Goal: Task Accomplishment & Management: Use online tool/utility

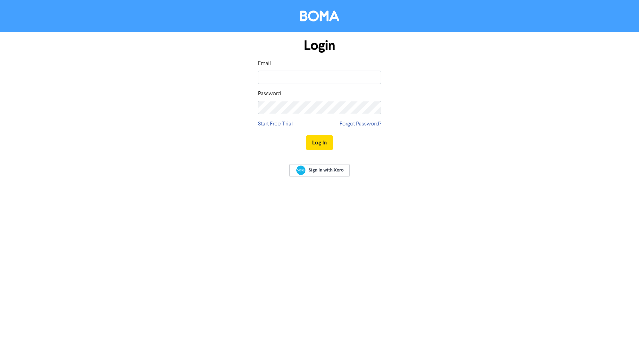
type input "[EMAIL_ADDRESS][DOMAIN_NAME]"
click at [324, 145] on button "Log In" at bounding box center [319, 142] width 27 height 15
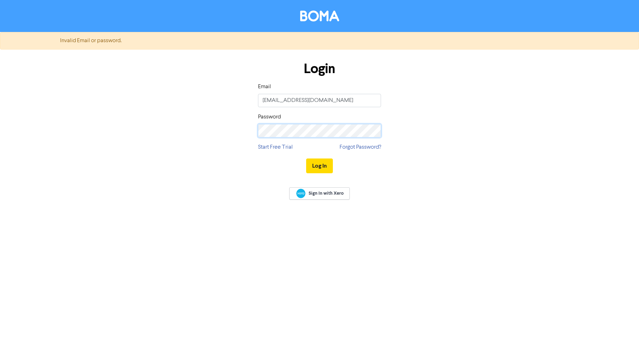
click at [214, 120] on div "Login Email [EMAIL_ADDRESS][DOMAIN_NAME] Password Start Free Trial Forgot Passw…" at bounding box center [319, 117] width 401 height 125
click at [316, 166] on button "Log In" at bounding box center [319, 165] width 27 height 15
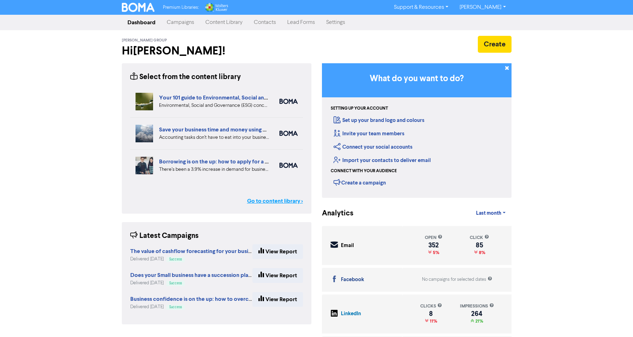
click at [285, 202] on link "Go to content library >" at bounding box center [275, 201] width 56 height 8
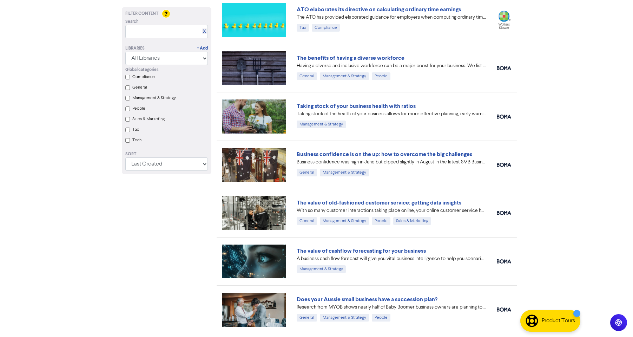
scroll to position [296, 0]
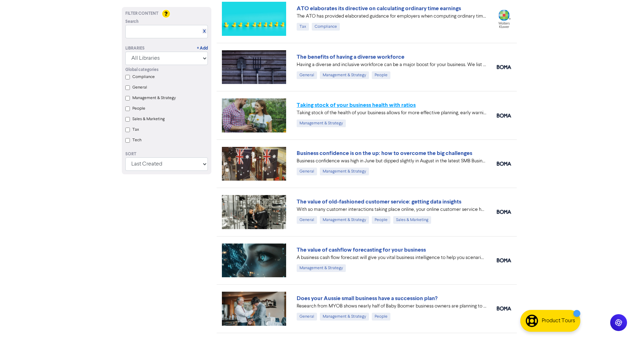
click at [391, 105] on link "Taking stock of your business health with ratios" at bounding box center [356, 105] width 119 height 7
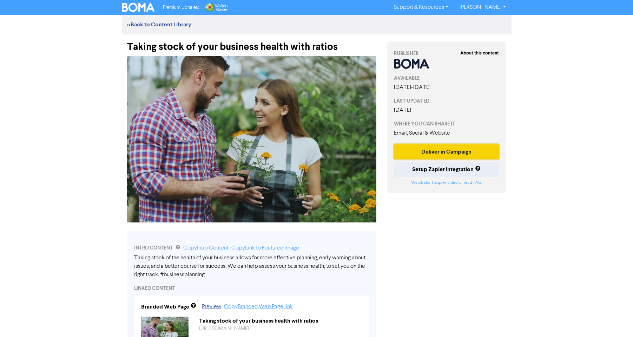
click at [455, 147] on button "Deliver in Campaign" at bounding box center [446, 151] width 105 height 15
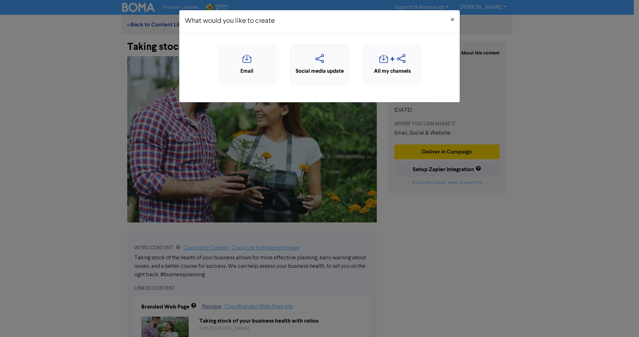
click at [312, 63] on icon "button" at bounding box center [319, 60] width 51 height 13
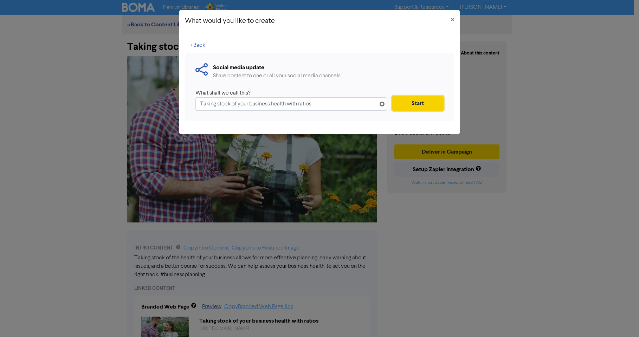
click at [417, 103] on button "Start" at bounding box center [417, 103] width 51 height 15
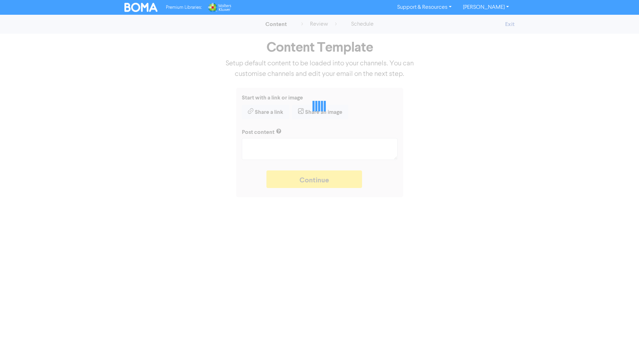
type textarea "x"
type textarea "Taking stock of the health of your business allows for more effective planning,…"
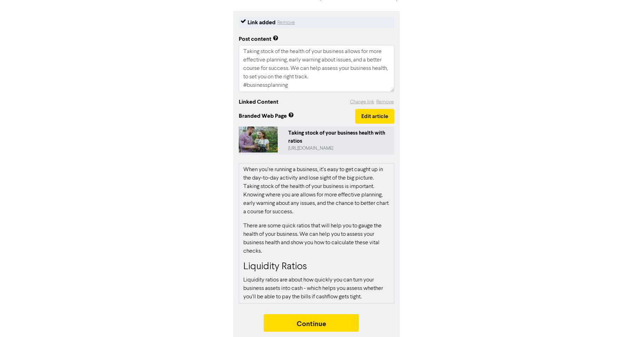
scroll to position [82, 0]
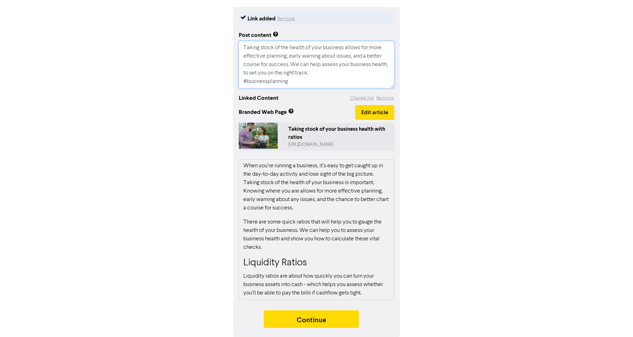
click at [314, 71] on textarea "Taking stock of the health of your business allows for more effective planning,…" at bounding box center [317, 64] width 156 height 47
click at [299, 80] on textarea "Taking stock of the health of your business allows for more effective planning,…" at bounding box center [317, 64] width 156 height 47
type textarea "x"
type textarea "Taking stock of the health of your business allows for more effective planning,…"
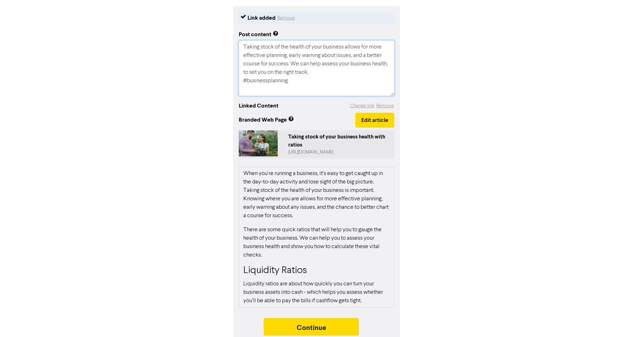
type textarea "x"
type textarea "Taking stock of the health of your business allows for more effective planning,…"
type textarea "x"
type textarea "Taking stock of the health of your business allows for more effective planning,…"
type textarea "x"
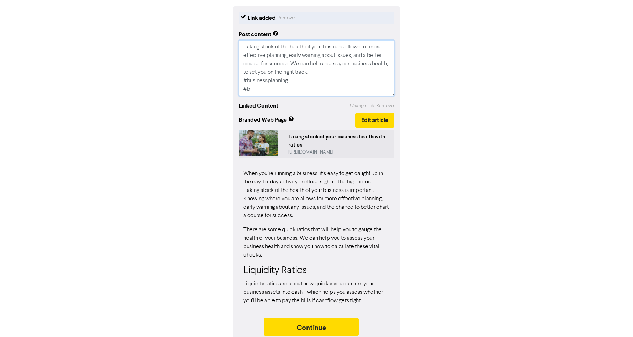
type textarea "Taking stock of the health of your business allows for more effective planning,…"
type textarea "x"
type textarea "Taking stock of the health of your business allows for more effective planning,…"
type textarea "x"
type textarea "Taking stock of the health of your business allows for more effective planning,…"
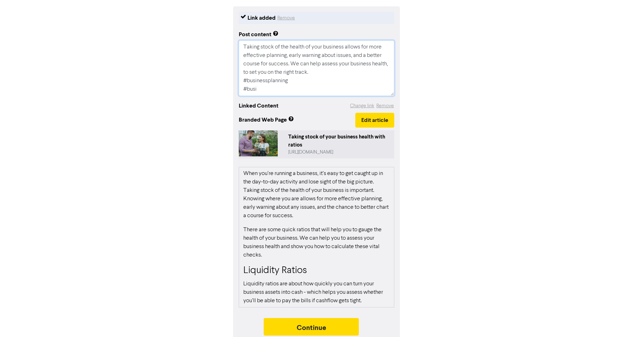
type textarea "x"
type textarea "Taking stock of the health of your business allows for more effective planning,…"
type textarea "x"
type textarea "Taking stock of the health of your business allows for more effective planning,…"
type textarea "x"
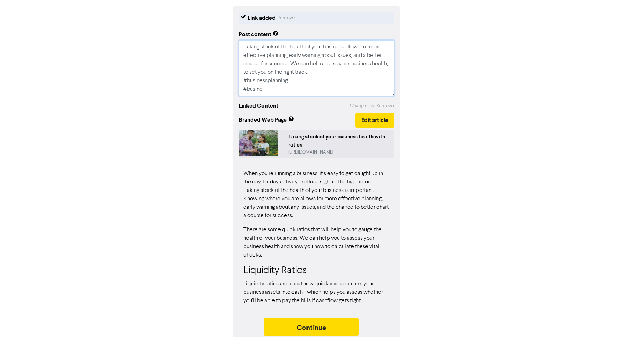
type textarea "Taking stock of the health of your business allows for more effective planning,…"
type textarea "x"
type textarea "Taking stock of the health of your business allows for more effective planning,…"
type textarea "x"
type textarea "Taking stock of the health of your business allows for more effective planning,…"
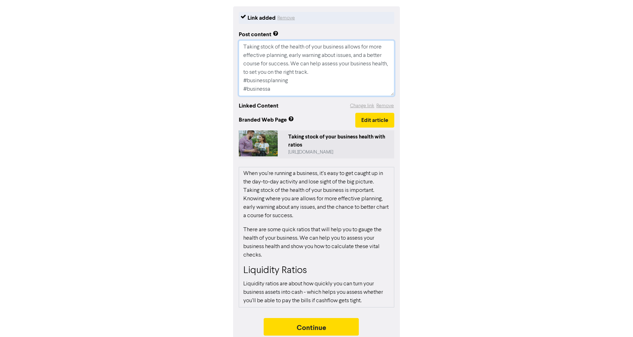
type textarea "x"
type textarea "Taking stock of the health of your business allows for more effective planning,…"
type textarea "x"
type textarea "Taking stock of the health of your business allows for more effective planning,…"
type textarea "x"
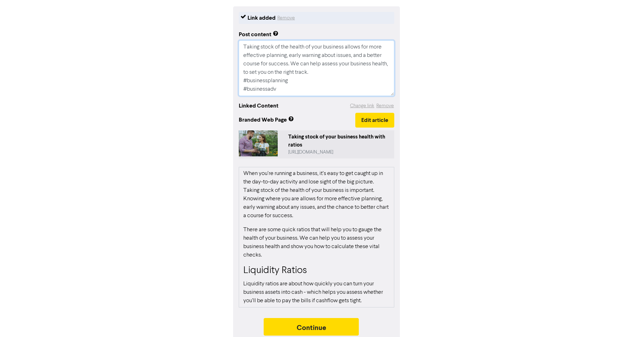
type textarea "Taking stock of the health of your business allows for more effective planning,…"
type textarea "x"
type textarea "Taking stock of the health of your business allows for more effective planning,…"
type textarea "x"
type textarea "Taking stock of the health of your business allows for more effective planning,…"
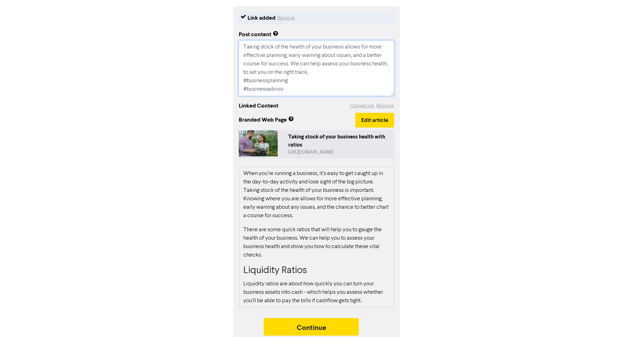
type textarea "x"
type textarea "Taking stock of the health of your business allows for more effective planning,…"
type textarea "x"
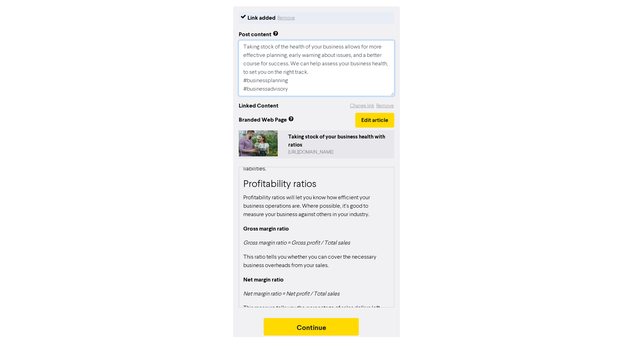
scroll to position [524, 0]
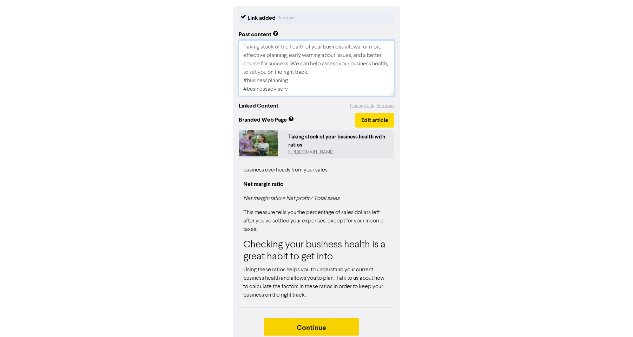
type textarea "Taking stock of the health of your business allows for more effective planning,…"
click at [312, 325] on button "Continue" at bounding box center [312, 327] width 96 height 18
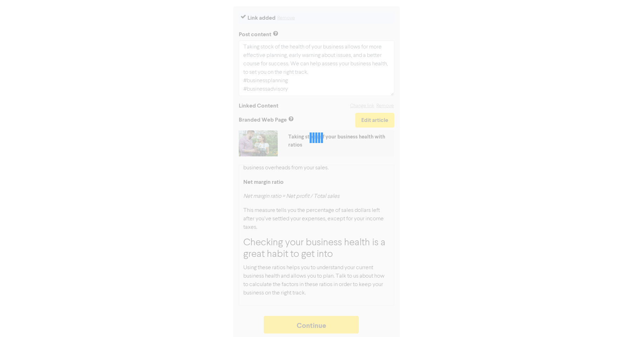
type textarea "x"
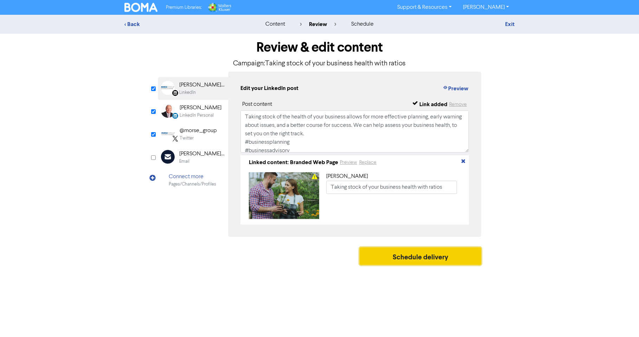
click at [436, 254] on button "Schedule delivery" at bounding box center [420, 256] width 122 height 18
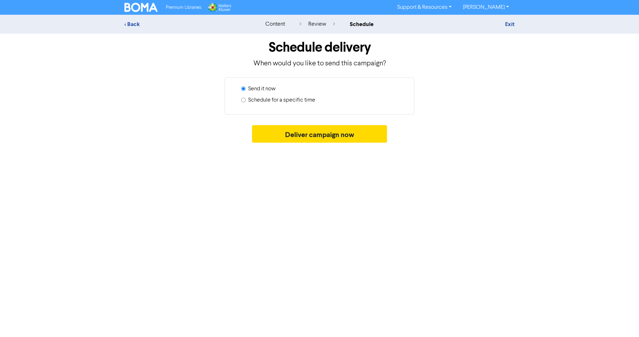
click at [278, 103] on label "Schedule for a specific time" at bounding box center [281, 100] width 67 height 8
click at [246, 102] on input "Schedule for a specific time" at bounding box center [243, 100] width 5 height 5
radio input "true"
radio input "false"
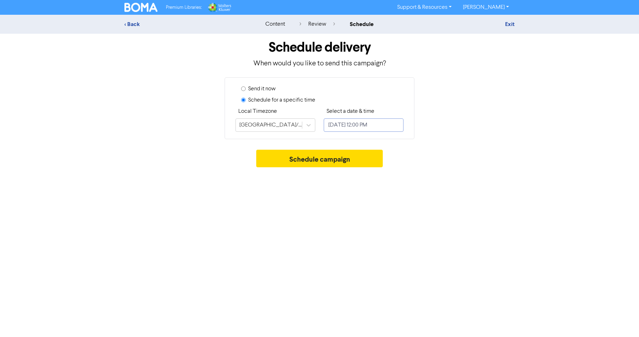
select select "9"
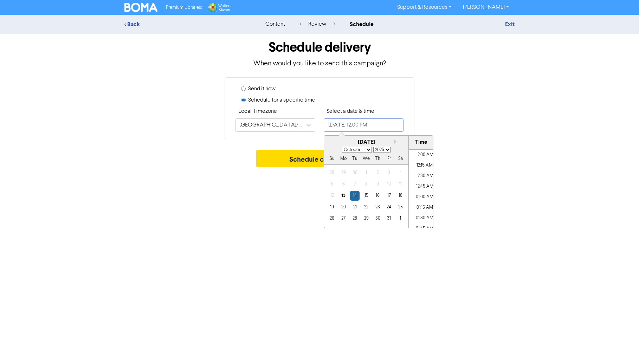
click at [370, 127] on input "[DATE] 12:00 PM" at bounding box center [364, 124] width 80 height 13
click at [341, 196] on div "13" at bounding box center [343, 195] width 9 height 9
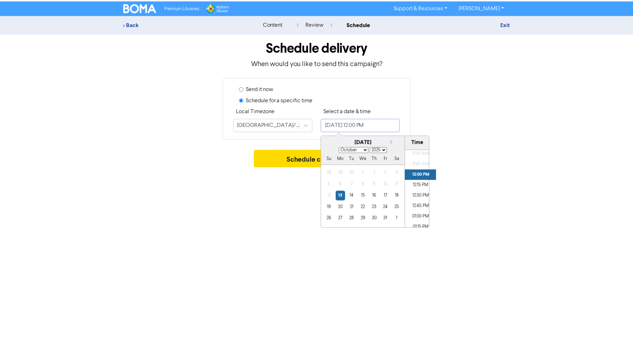
scroll to position [500, 0]
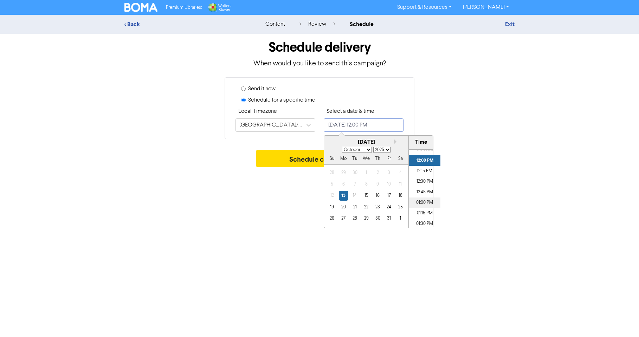
click at [424, 205] on li "01:00 PM" at bounding box center [425, 202] width 32 height 11
type input "[DATE] 1:00 PM"
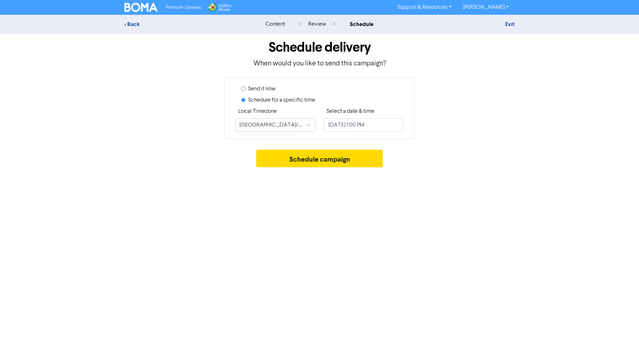
click at [284, 199] on div "Premium Libraries: Support & Resources Video Tutorials FAQ & Guides Marketing E…" at bounding box center [319, 168] width 639 height 337
click at [321, 162] on button "Schedule campaign" at bounding box center [319, 159] width 127 height 18
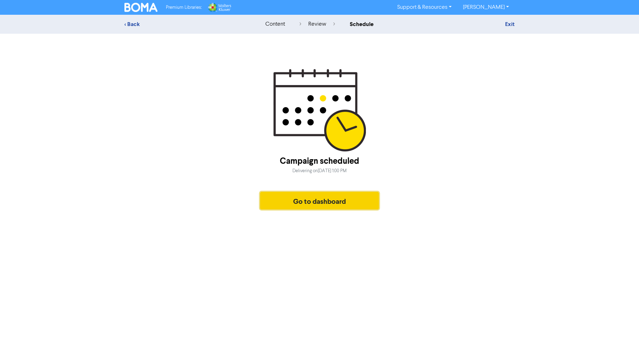
click at [332, 203] on button "Go to dashboard" at bounding box center [319, 201] width 119 height 18
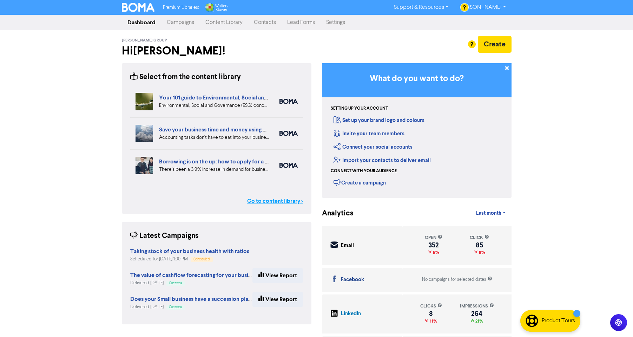
click at [285, 200] on link "Go to content library >" at bounding box center [275, 201] width 56 height 8
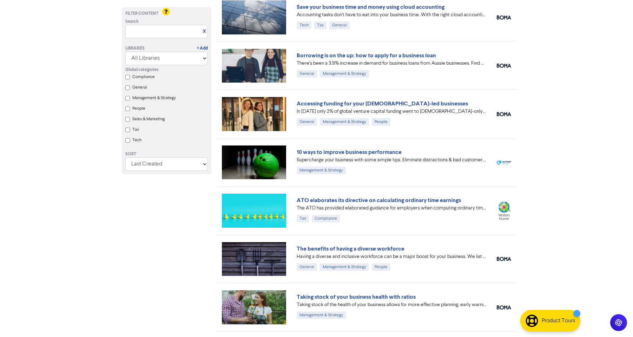
scroll to position [99, 0]
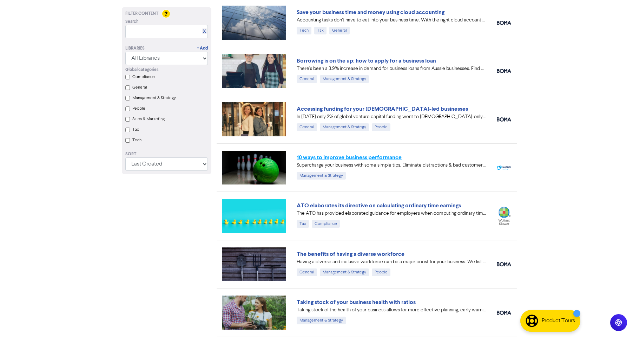
click at [385, 157] on link "10 ways to improve business performance" at bounding box center [349, 157] width 105 height 7
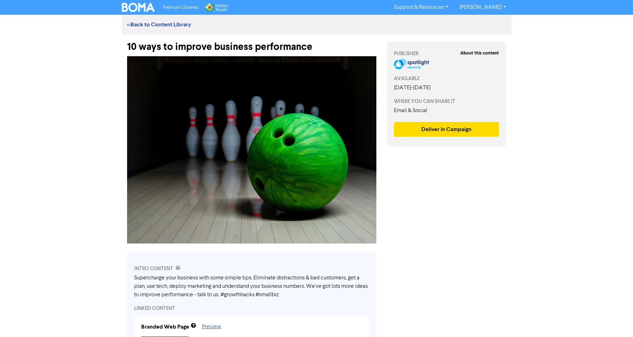
drag, startPoint x: 633, startPoint y: 125, endPoint x: 636, endPoint y: 151, distance: 25.8
click at [633, 151] on html "Premium Libraries: Support & Resources Video Tutorials FAQ & Guides Marketing E…" at bounding box center [316, 168] width 633 height 337
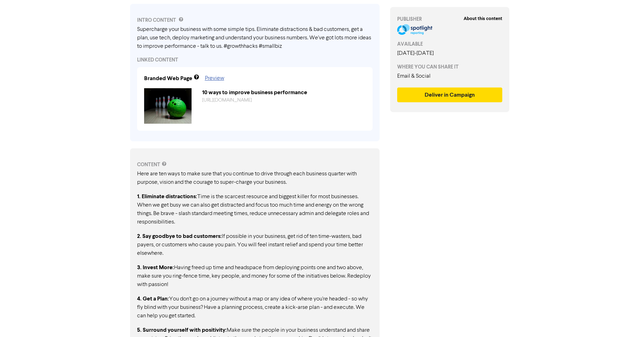
scroll to position [242, 0]
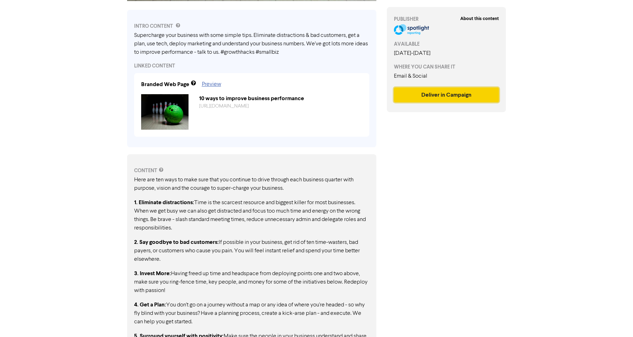
click at [452, 94] on button "Deliver in Campaign" at bounding box center [446, 94] width 105 height 15
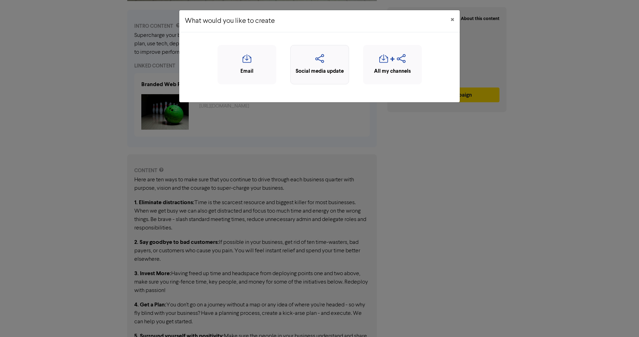
click at [320, 57] on icon "button" at bounding box center [319, 60] width 51 height 13
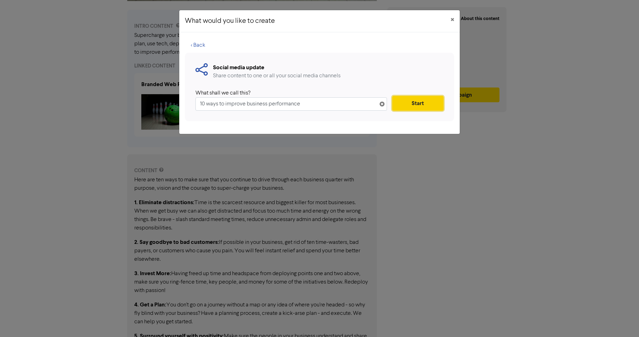
click at [408, 103] on button "Start" at bounding box center [417, 103] width 51 height 15
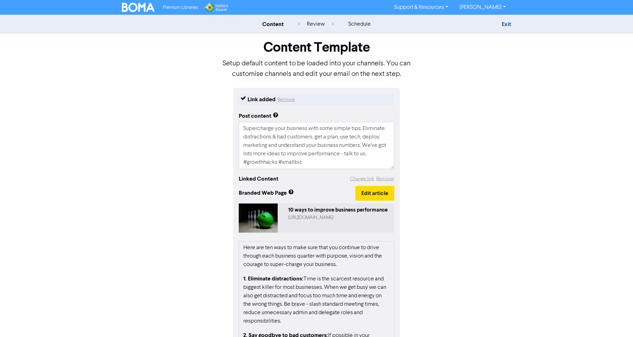
scroll to position [83, 0]
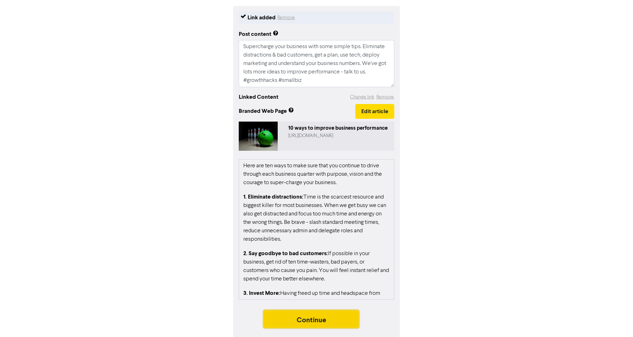
click at [311, 316] on button "Continue" at bounding box center [312, 319] width 96 height 18
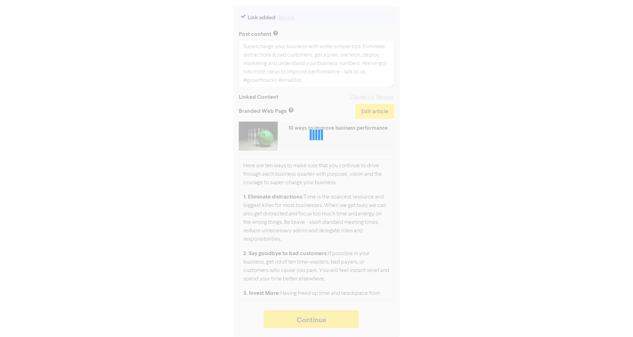
type textarea "x"
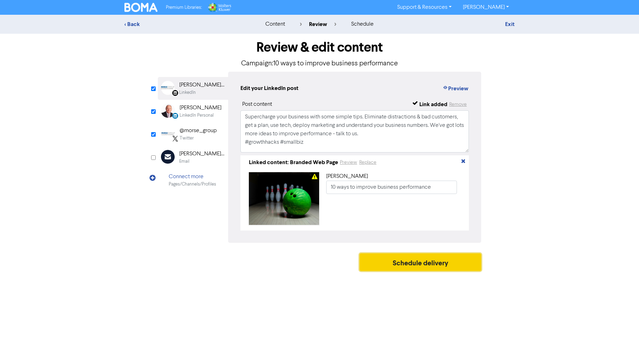
click at [405, 263] on button "Schedule delivery" at bounding box center [420, 262] width 122 height 18
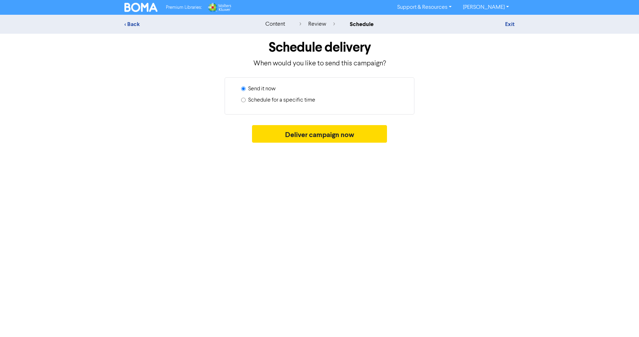
click at [284, 98] on label "Schedule for a specific time" at bounding box center [281, 100] width 67 height 8
click at [246, 98] on input "Schedule for a specific time" at bounding box center [243, 100] width 5 height 5
radio input "true"
radio input "false"
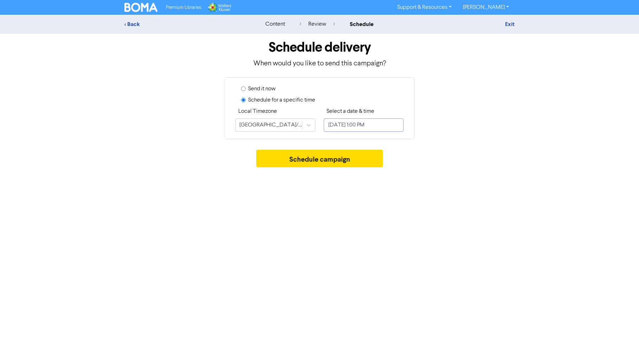
click at [346, 129] on input "[DATE] 1:00 PM" at bounding box center [364, 124] width 80 height 13
select select "9"
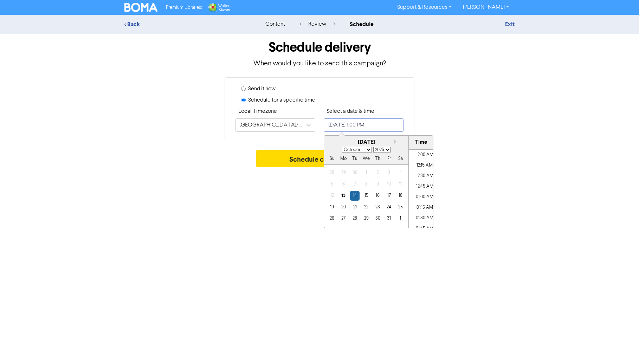
scroll to position [514, 0]
click at [374, 195] on div "16" at bounding box center [377, 195] width 9 height 9
type input "[DATE] 1:00 PM"
click at [425, 188] on li "01:00 PM" at bounding box center [425, 188] width 32 height 11
click at [487, 180] on div "Premium Libraries: Support & Resources Video Tutorials FAQ & Guides Marketing E…" at bounding box center [319, 168] width 639 height 337
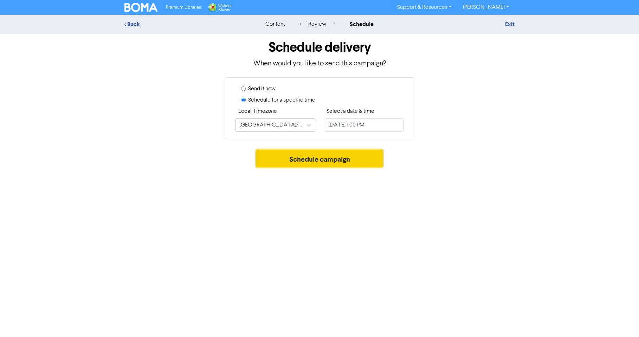
click at [339, 156] on button "Schedule campaign" at bounding box center [319, 159] width 127 height 18
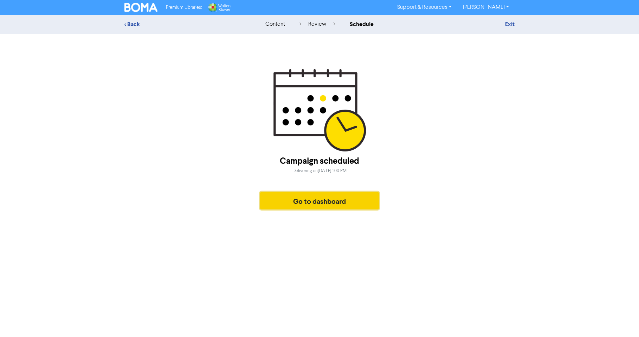
click at [321, 201] on button "Go to dashboard" at bounding box center [319, 201] width 119 height 18
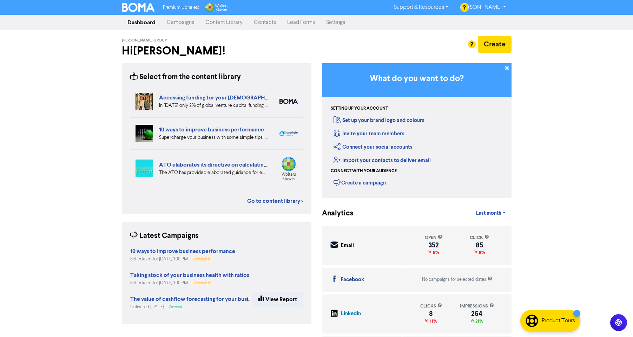
click at [504, 8] on link "[PERSON_NAME]" at bounding box center [482, 7] width 57 height 11
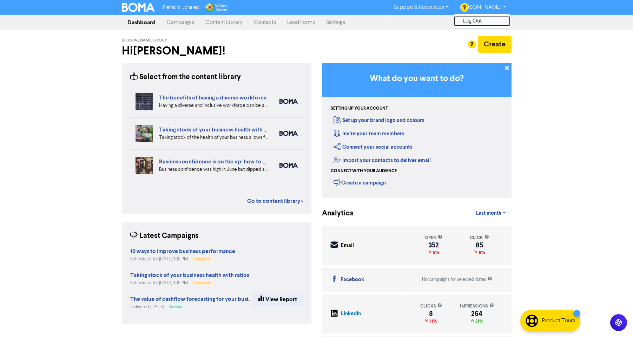
click at [484, 19] on button "Log Out" at bounding box center [483, 21] width 56 height 8
